Goal: Information Seeking & Learning: Learn about a topic

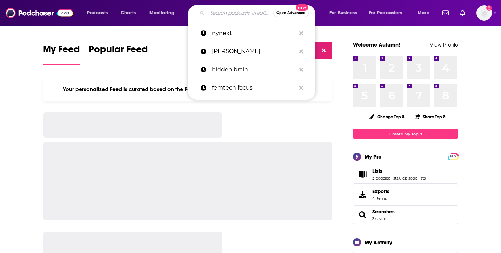
click at [218, 15] on input "Search podcasts, credits, & more..." at bounding box center [240, 12] width 66 height 11
type input "d"
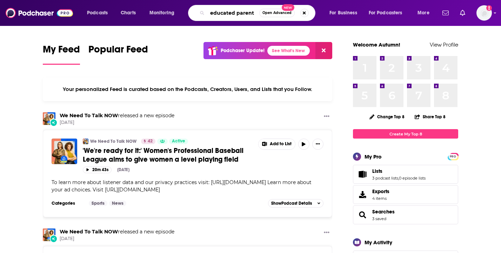
type input "educated parent"
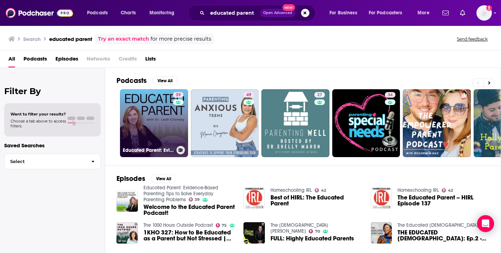
click at [151, 115] on link "39 Educated Parent: Evidence-Based Parenting Tips to Solve Everyday Parenting P…" at bounding box center [154, 123] width 68 height 68
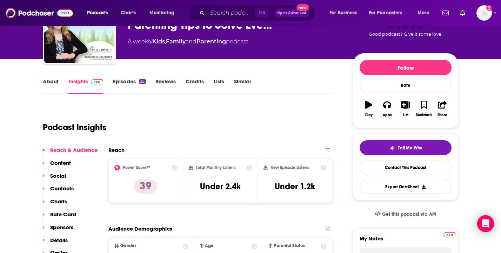
scroll to position [97, 0]
